Goal: Transaction & Acquisition: Purchase product/service

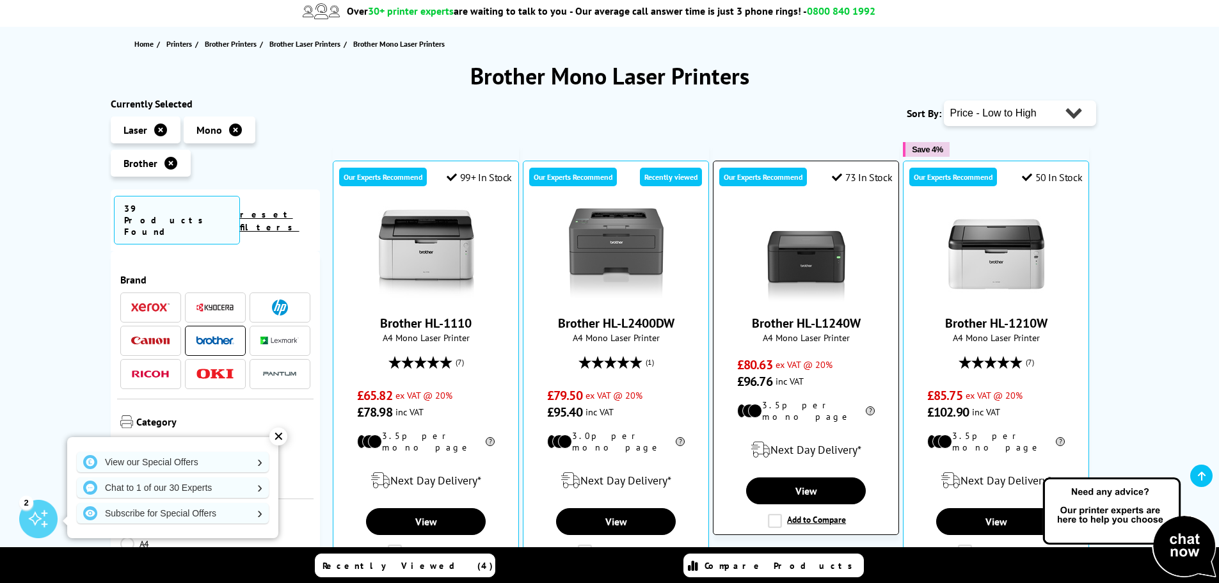
scroll to position [128, 0]
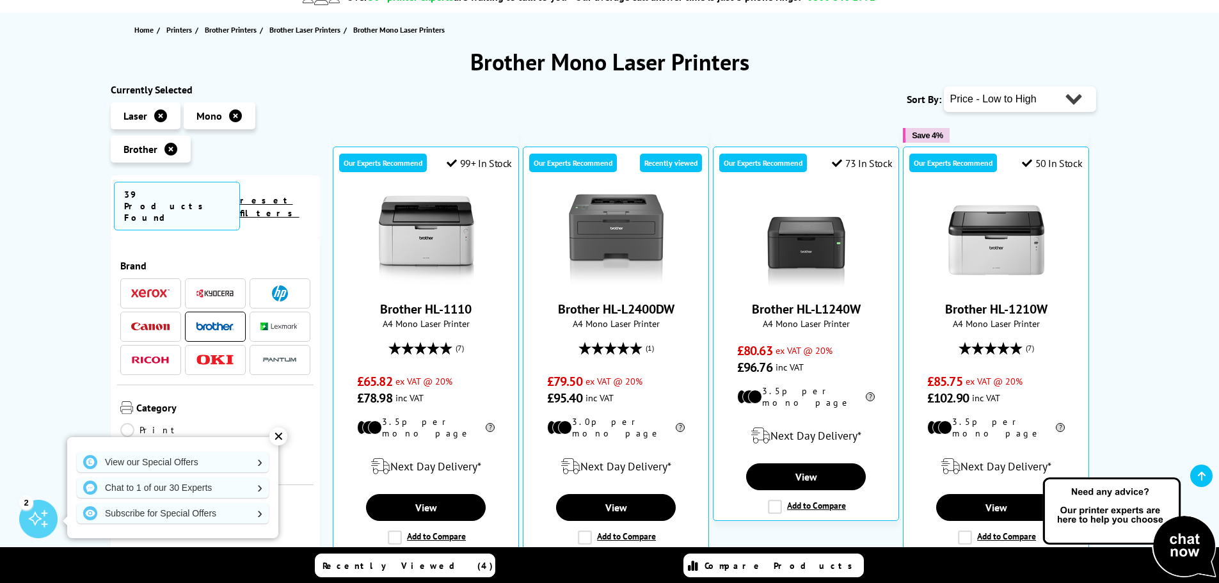
click at [1061, 109] on select "Popularity Rating Price - Low to High Price - High to Low Running Costs - Low t…" at bounding box center [1020, 99] width 152 height 26
select select "Price Descending"
click at [944, 86] on select "Popularity Rating Price - Low to High Price - High to Low Running Costs - Low t…" at bounding box center [1020, 99] width 152 height 26
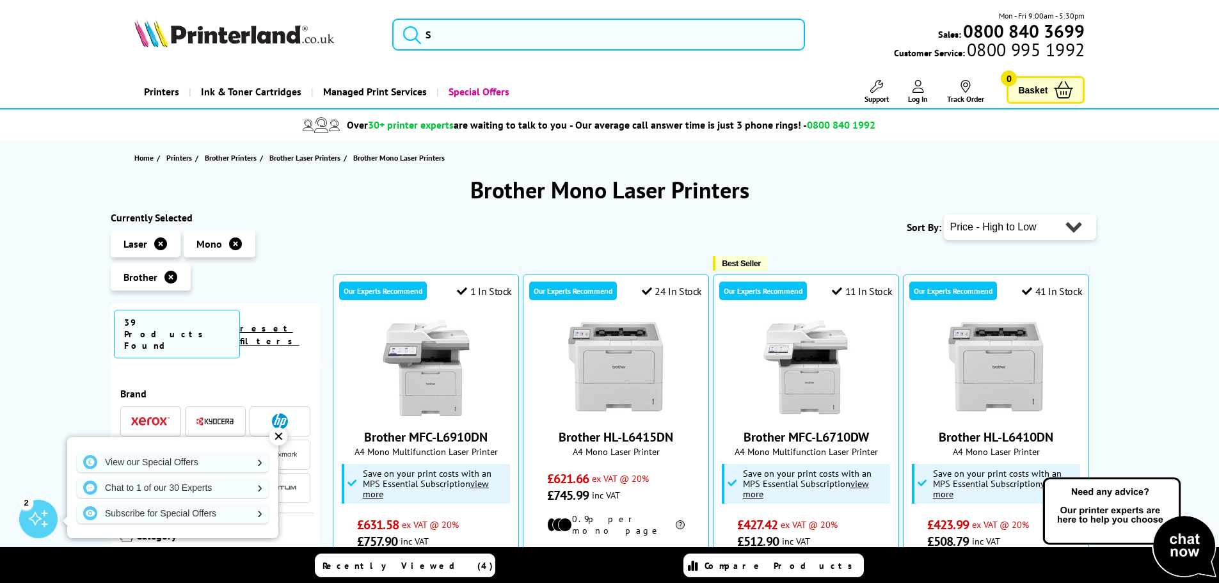
drag, startPoint x: 880, startPoint y: 124, endPoint x: 137, endPoint y: -1, distance: 753.7
click at [83, 134] on div "Price Match Promise* - We won’t be beaten on price, even on ink & toner cartrid…" at bounding box center [609, 124] width 1219 height 31
drag, startPoint x: 118, startPoint y: 154, endPoint x: 766, endPoint y: 120, distance: 648.1
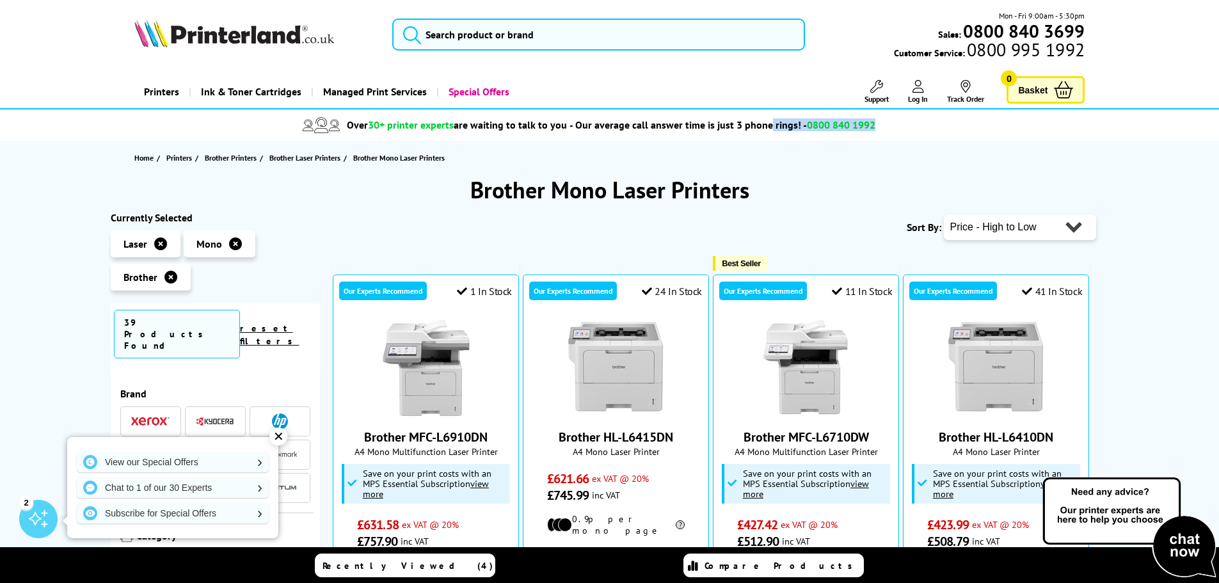
click at [919, 129] on li "Over 30+ printer experts are waiting to talk to you - Our average call answer t…" at bounding box center [589, 125] width 971 height 22
drag, startPoint x: 481, startPoint y: 156, endPoint x: 456, endPoint y: 151, distance: 26.0
click at [456, 151] on div "Home Printers Brother Printers Brother Laser Printers Brother Mono Laser Printe…" at bounding box center [610, 158] width 1024 height 34
drag, startPoint x: 641, startPoint y: 172, endPoint x: 303, endPoint y: 120, distance: 342.7
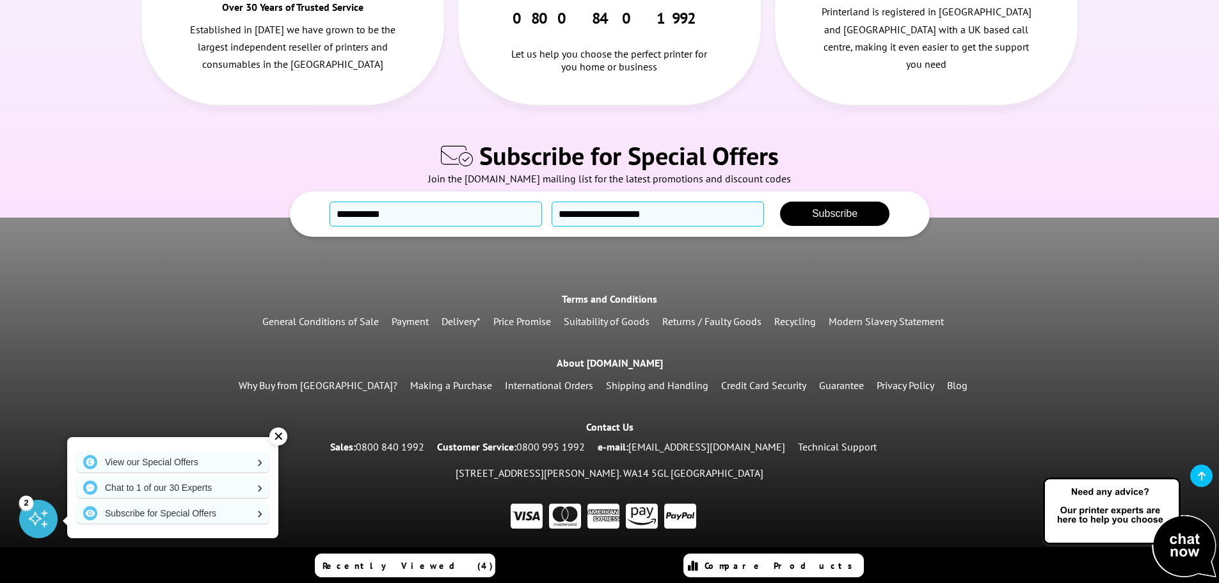
scroll to position [2620, 0]
drag, startPoint x: 69, startPoint y: 151, endPoint x: 52, endPoint y: 370, distance: 219.6
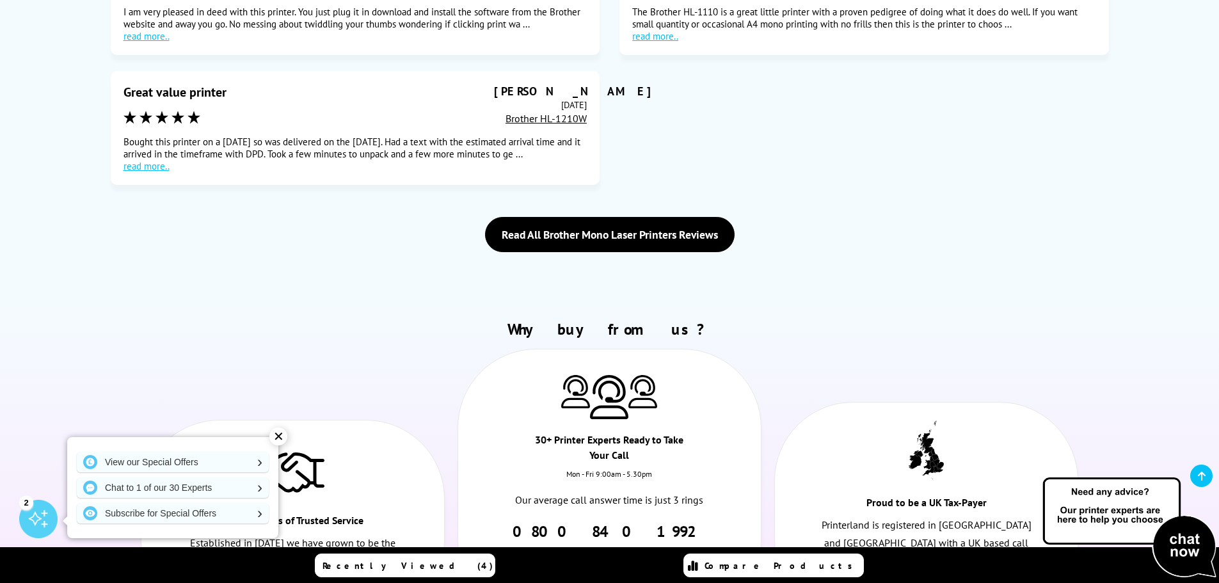
scroll to position [0, 0]
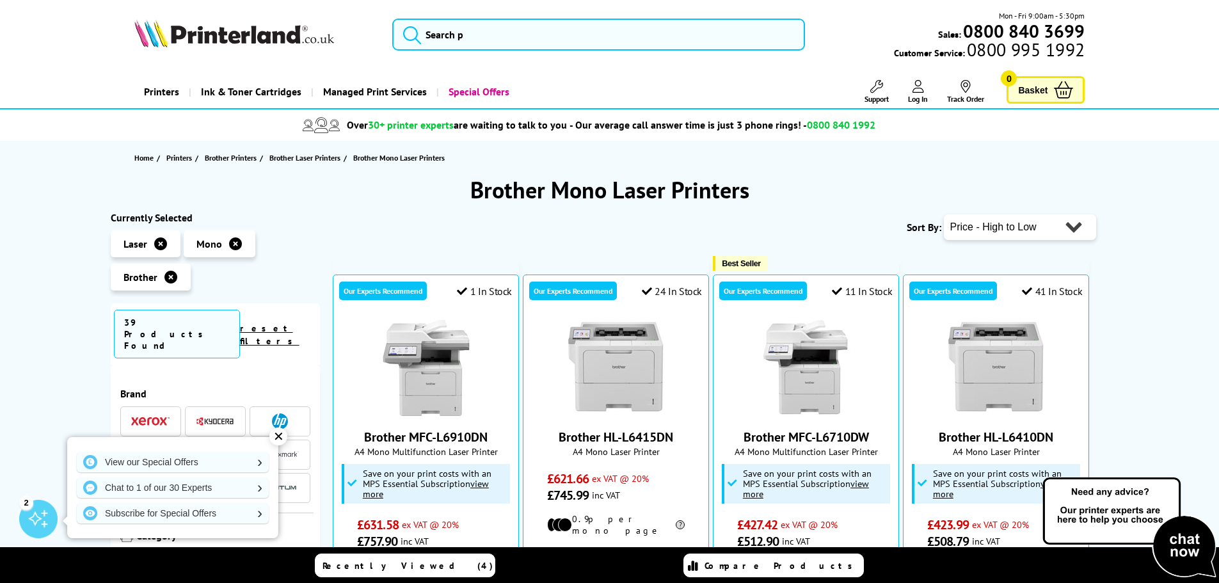
drag, startPoint x: 137, startPoint y: 370, endPoint x: 184, endPoint y: 64, distance: 309.6
drag, startPoint x: 61, startPoint y: 221, endPoint x: 111, endPoint y: 4, distance: 222.7
